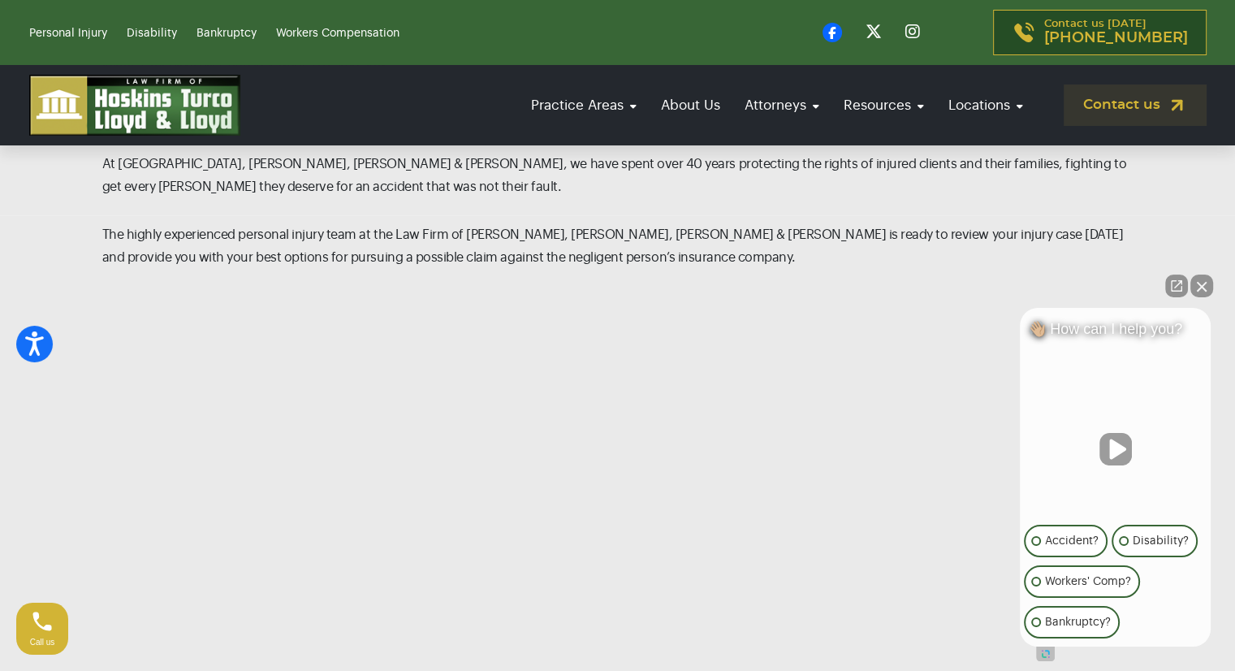
scroll to position [1840, 0]
click at [1202, 284] on button "Close Intaker Chat Widget" at bounding box center [1201, 285] width 23 height 23
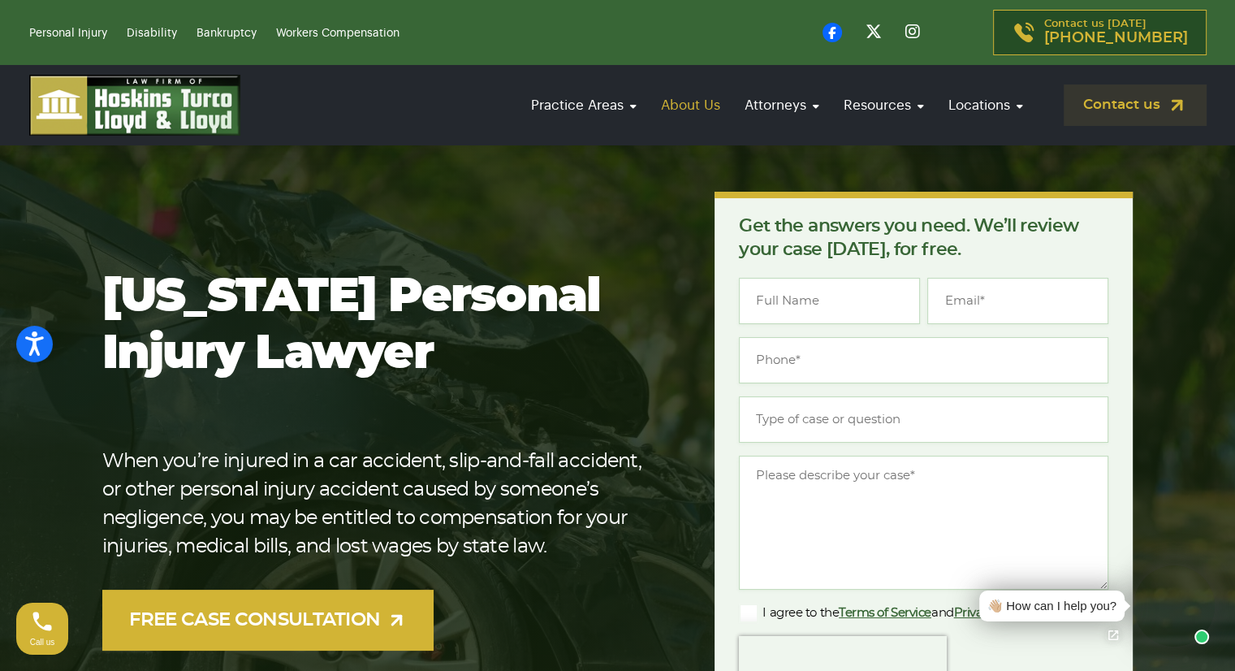
click at [668, 110] on link "About Us" at bounding box center [691, 105] width 76 height 46
